Goal: Task Accomplishment & Management: Complete application form

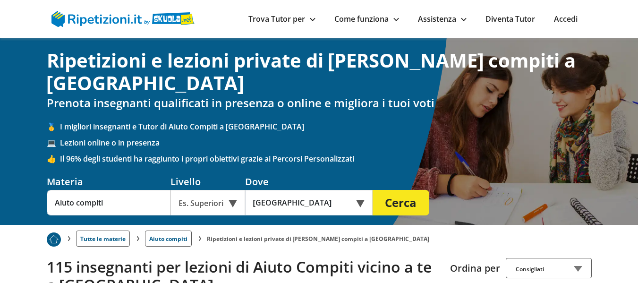
click at [236, 204] on div "Es. Superiori" at bounding box center [207, 202] width 75 height 25
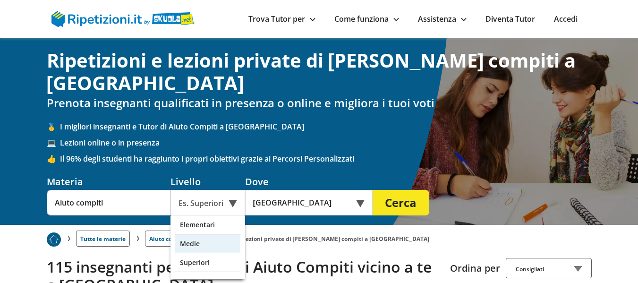
click at [185, 244] on div "Medie" at bounding box center [207, 243] width 65 height 19
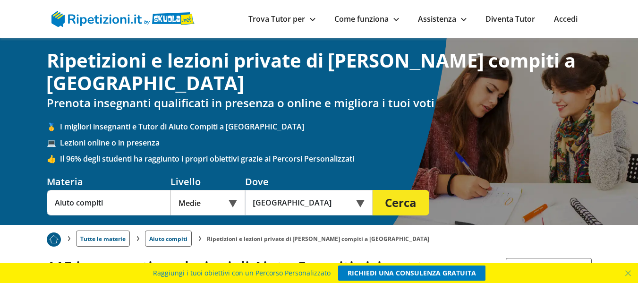
click at [402, 195] on button "Cerca" at bounding box center [401, 202] width 57 height 25
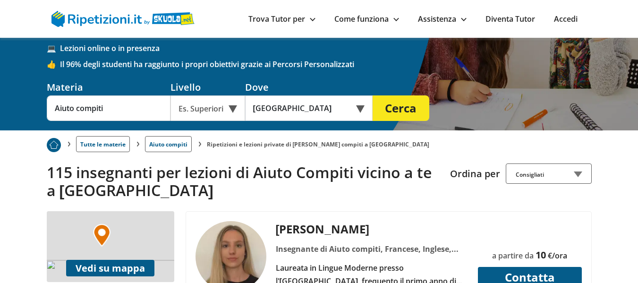
scroll to position [189, 0]
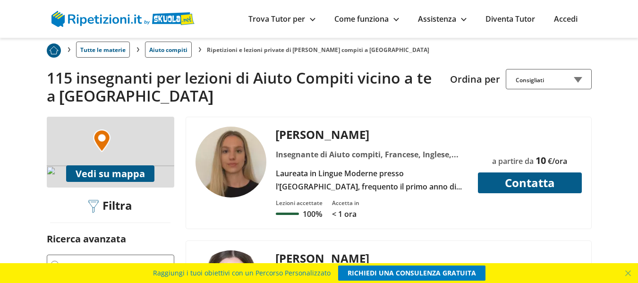
click at [576, 78] on div "Consigliati" at bounding box center [549, 79] width 86 height 20
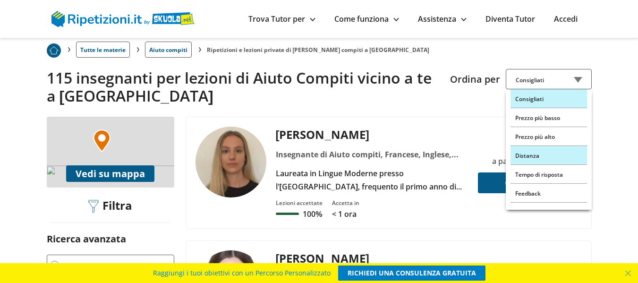
click at [519, 154] on div "Distanza" at bounding box center [548, 155] width 76 height 19
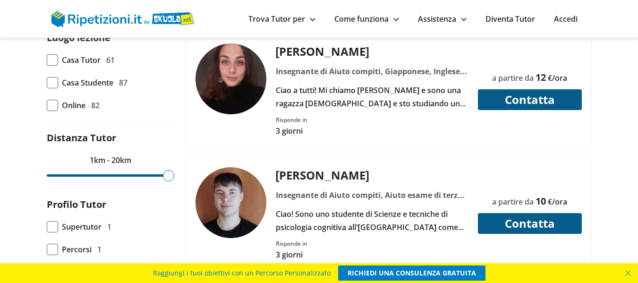
scroll to position [472, 0]
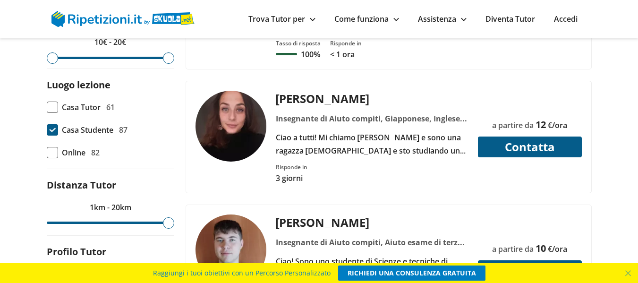
click at [53, 129] on span at bounding box center [52, 129] width 11 height 11
click at [47, 130] on input "Casa Studente 87" at bounding box center [47, 130] width 0 height 0
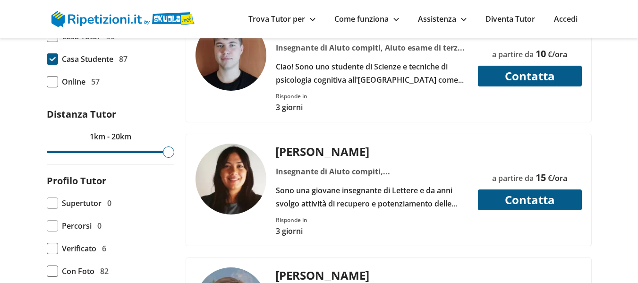
scroll to position [567, 0]
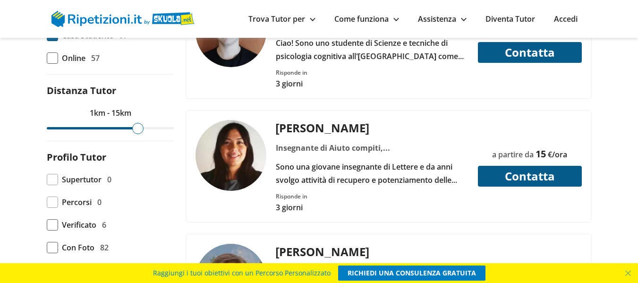
drag, startPoint x: 169, startPoint y: 131, endPoint x: 139, endPoint y: 132, distance: 30.7
type input "15"
click at [139, 129] on input "range" at bounding box center [110, 128] width 127 height 2
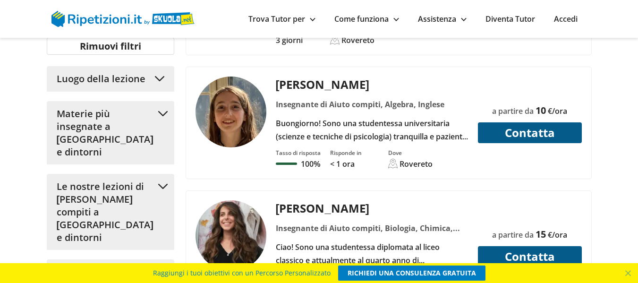
scroll to position [1039, 0]
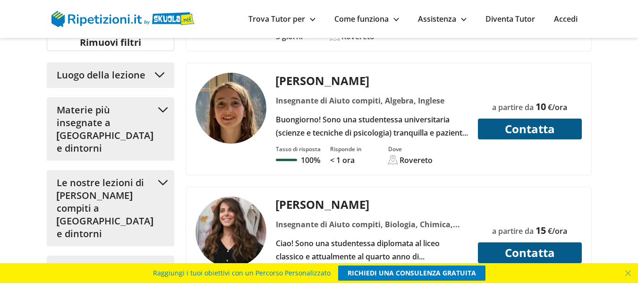
click at [161, 79] on button "Luogo della lezione" at bounding box center [110, 74] width 127 height 25
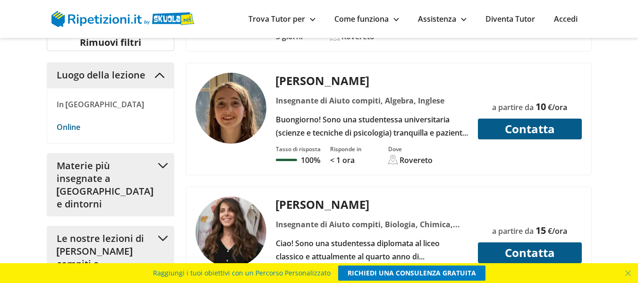
click at [93, 106] on p "In [GEOGRAPHIC_DATA]" at bounding box center [111, 104] width 108 height 13
click at [159, 76] on button "Luogo della lezione" at bounding box center [110, 74] width 127 height 25
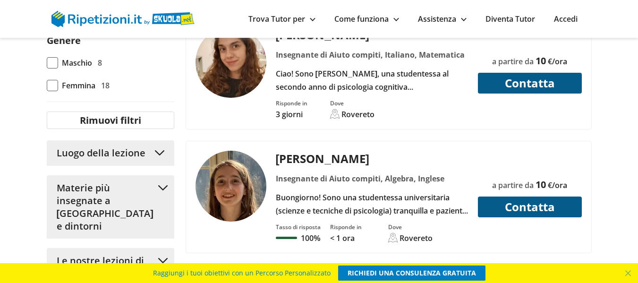
scroll to position [944, 0]
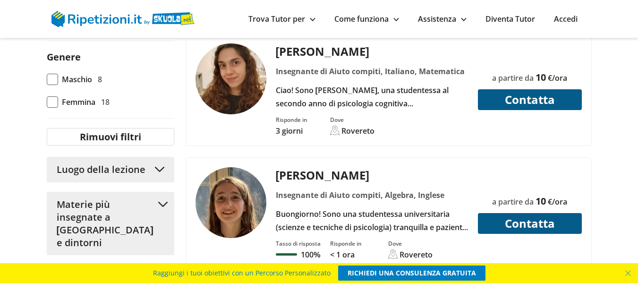
click at [241, 82] on img at bounding box center [230, 78] width 71 height 71
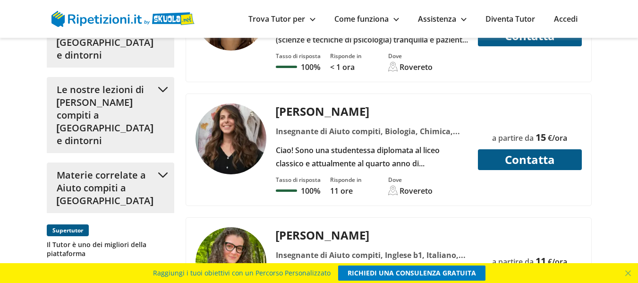
scroll to position [1133, 0]
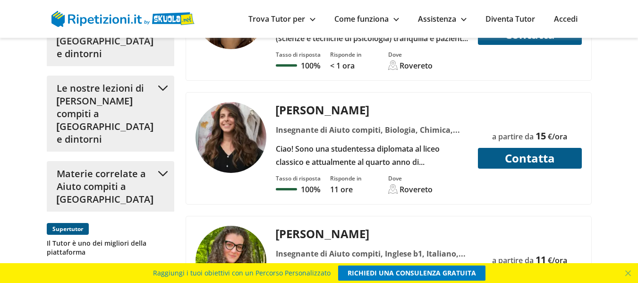
click at [241, 152] on img at bounding box center [230, 137] width 71 height 71
click at [549, 155] on button "Contatta" at bounding box center [530, 158] width 104 height 21
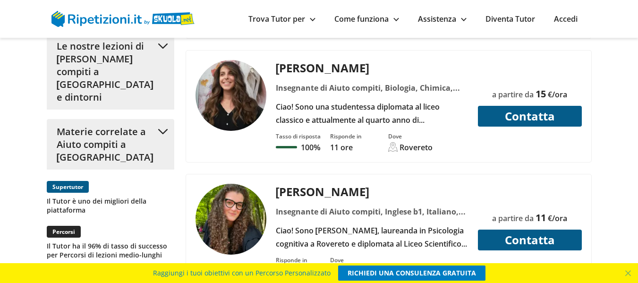
scroll to position [1275, 0]
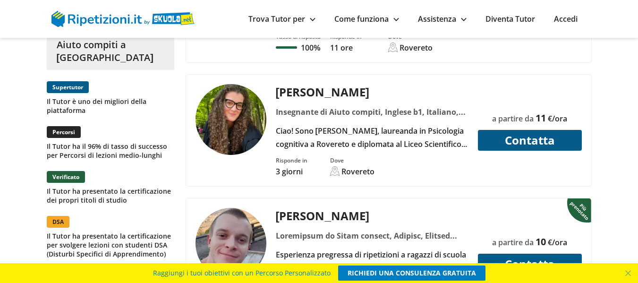
click at [226, 113] on img at bounding box center [230, 119] width 71 height 71
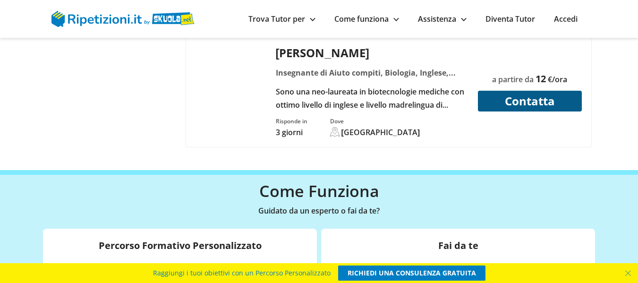
scroll to position [3494, 0]
